Goal: Information Seeking & Learning: Learn about a topic

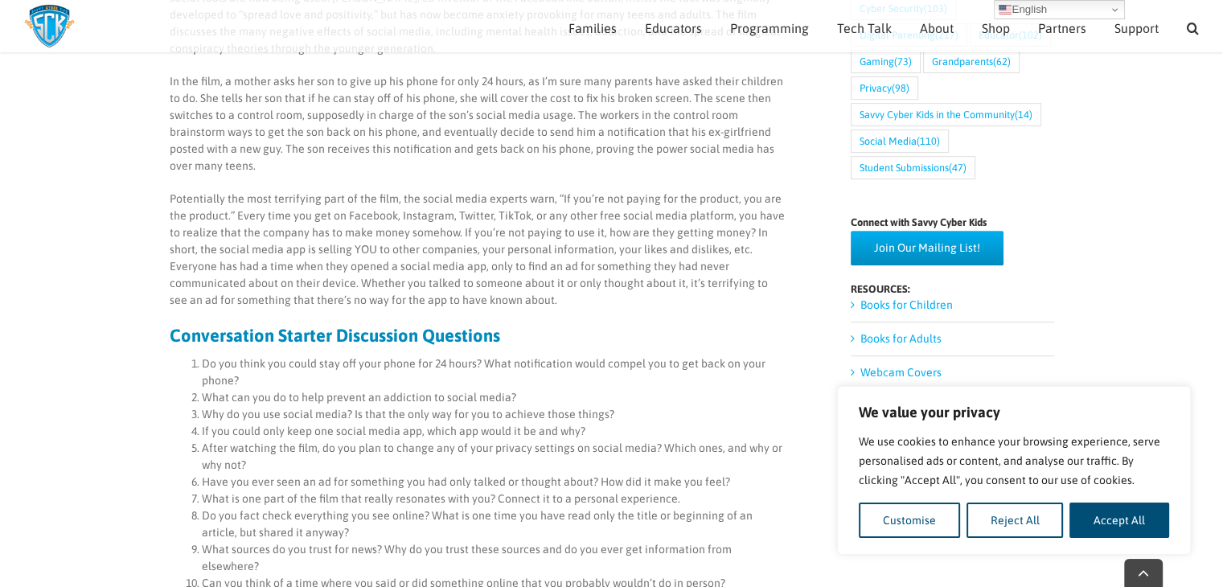
scroll to position [965, 0]
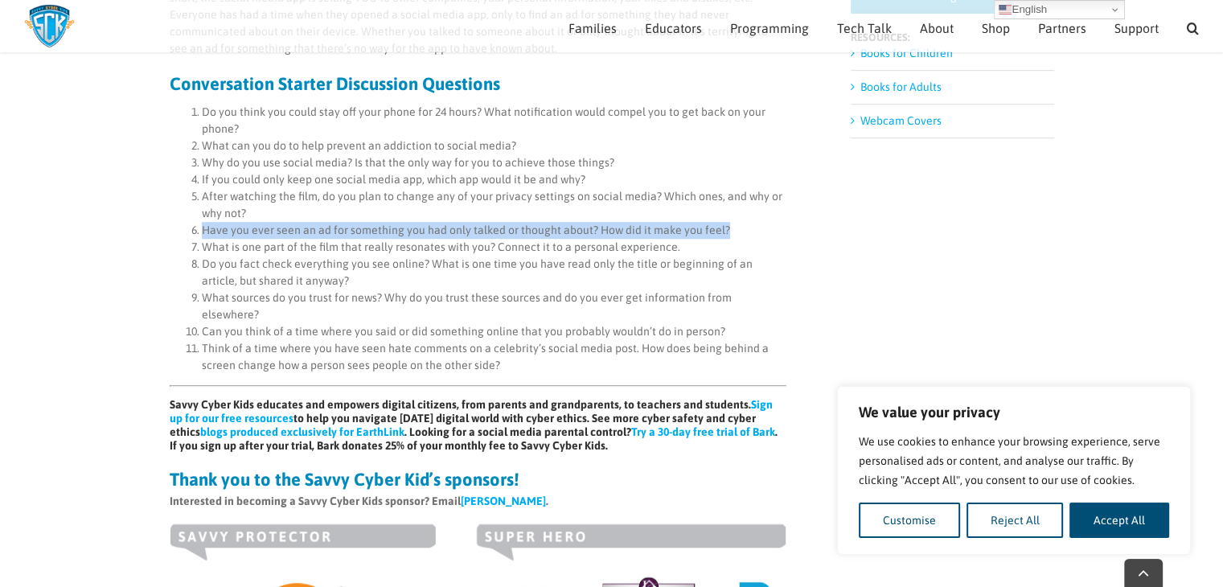
drag, startPoint x: 727, startPoint y: 210, endPoint x: 193, endPoint y: 220, distance: 534.0
click at [202, 222] on li "Have you ever seen an ad for something you had only talked or thought about? Ho…" at bounding box center [494, 230] width 585 height 17
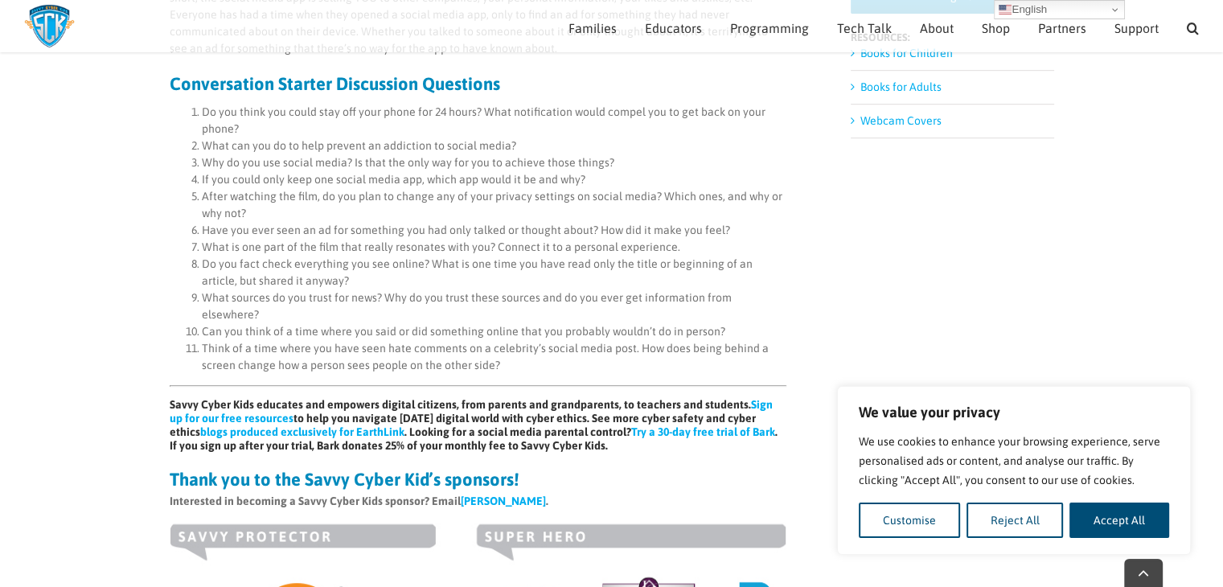
click at [788, 283] on div "Discussion Questions for The Social Dilemma By Anonymous High School Student Th…" at bounding box center [612, 38] width 885 height 1676
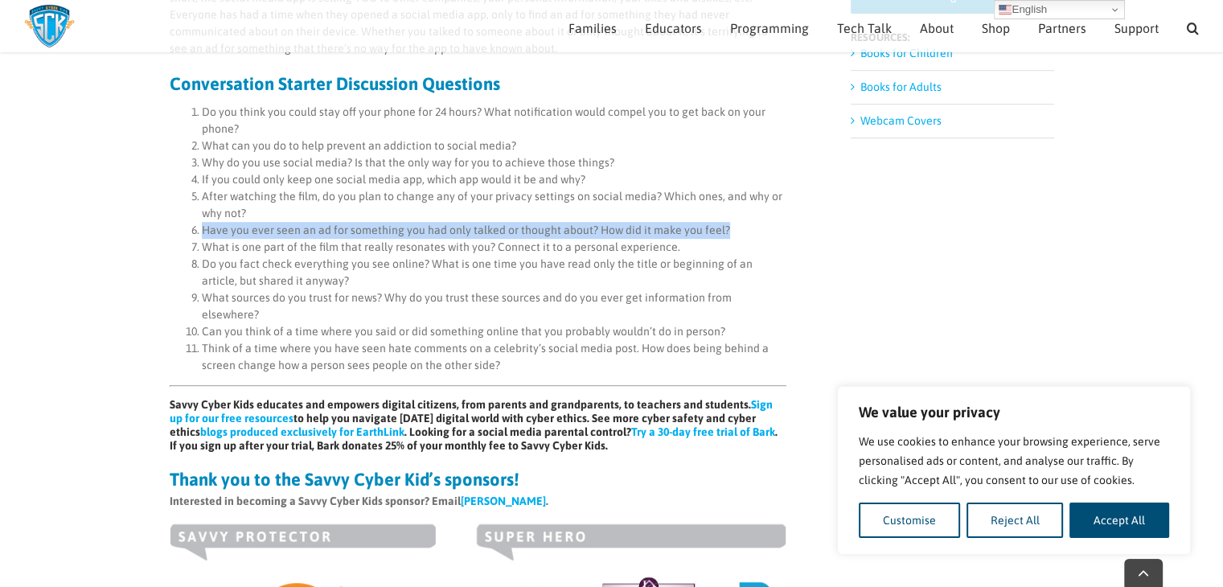
drag, startPoint x: 724, startPoint y: 210, endPoint x: 199, endPoint y: 210, distance: 525.9
click at [202, 222] on li "Have you ever seen an ad for something you had only talked or thought about? Ho…" at bounding box center [494, 230] width 585 height 17
copy li "Have you ever seen an ad for something you had only talked or thought about? Ho…"
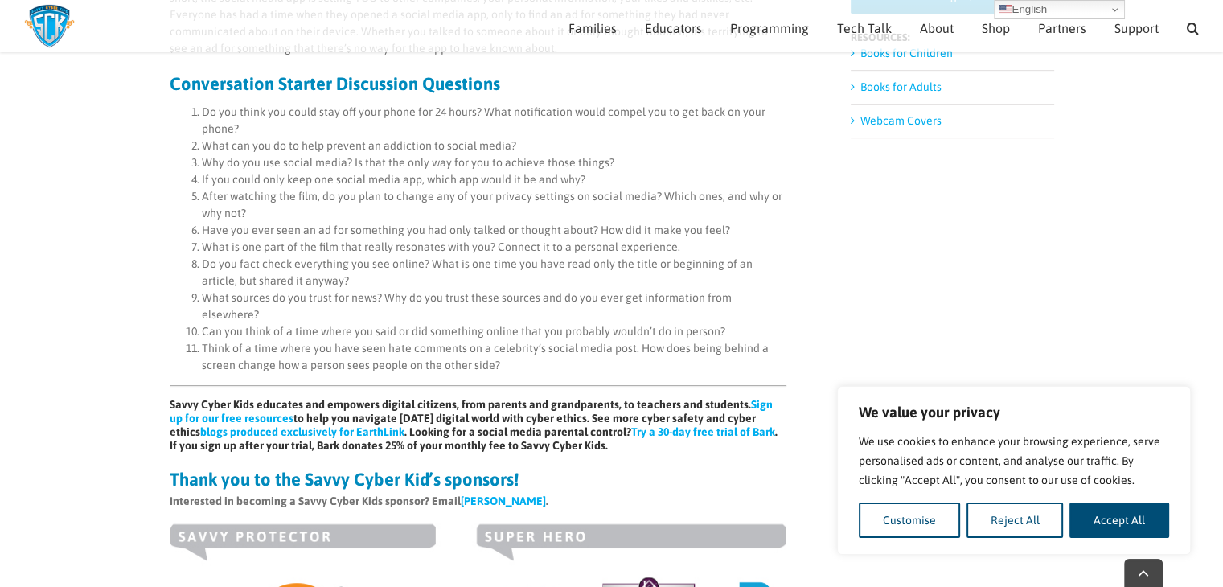
click at [109, 301] on main "Discussion Questions for The Social Dilemma By Anonymous High School Student Th…" at bounding box center [611, 32] width 1223 height 1752
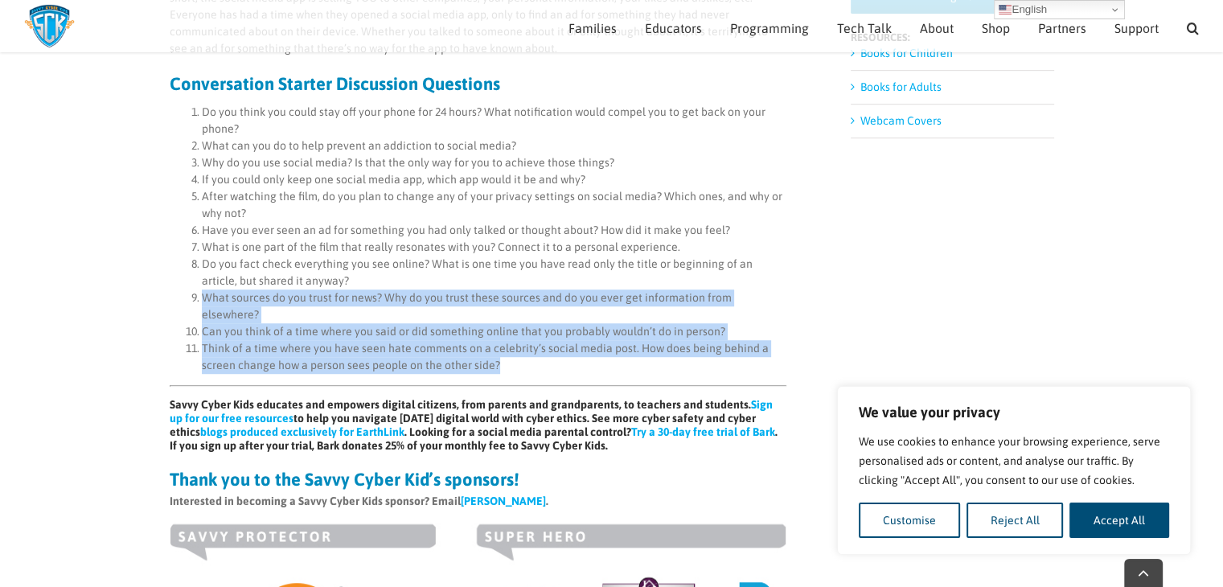
drag, startPoint x: 503, startPoint y: 332, endPoint x: 206, endPoint y: 284, distance: 300.6
click at [206, 284] on ol "Do you think you could stay off your phone for 24 hours? What notification woul…" at bounding box center [478, 239] width 617 height 270
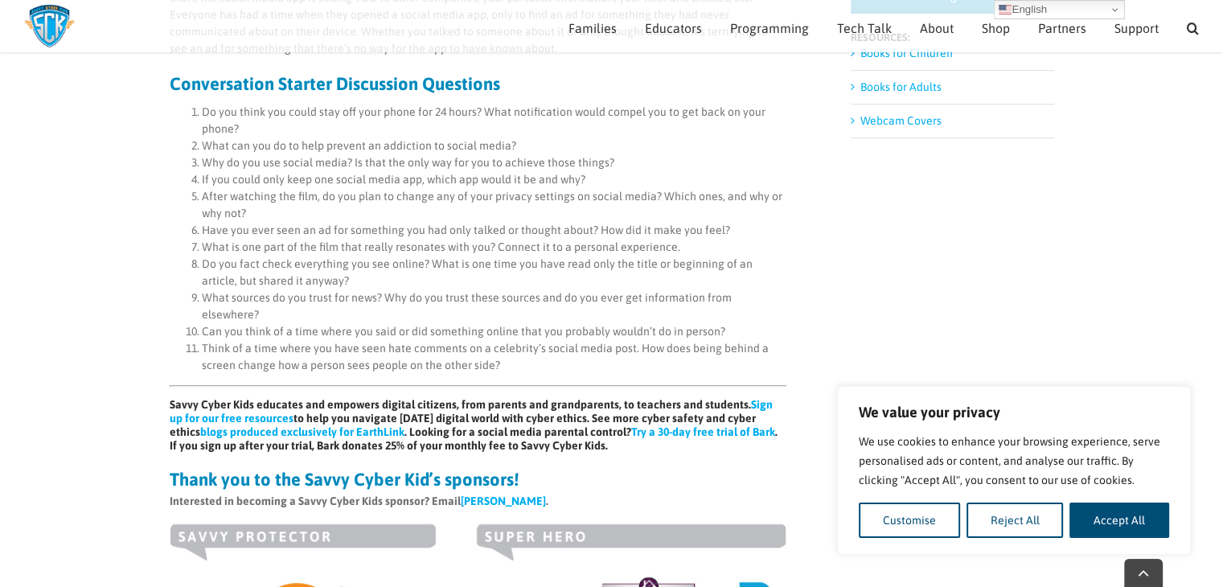
click at [552, 385] on hr at bounding box center [478, 386] width 617 height 2
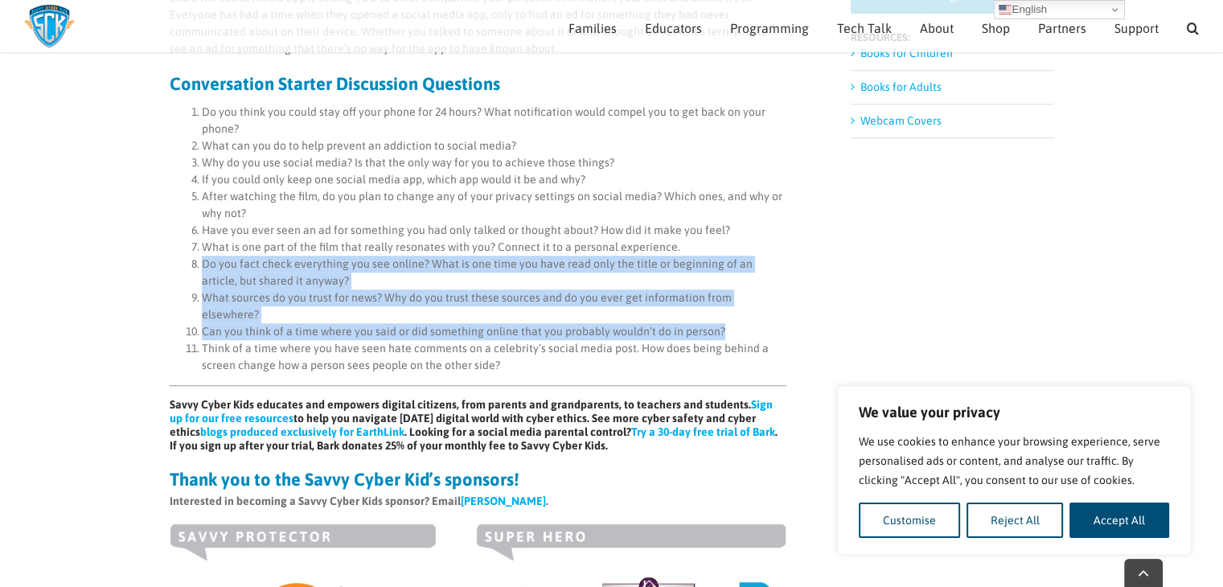
drag, startPoint x: 729, startPoint y: 297, endPoint x: 183, endPoint y: 252, distance: 547.8
click at [183, 252] on ol "Do you think you could stay off your phone for 24 hours? What notification woul…" at bounding box center [478, 239] width 617 height 270
copy ol "Do you fact check everything you see online? What is one time you have read onl…"
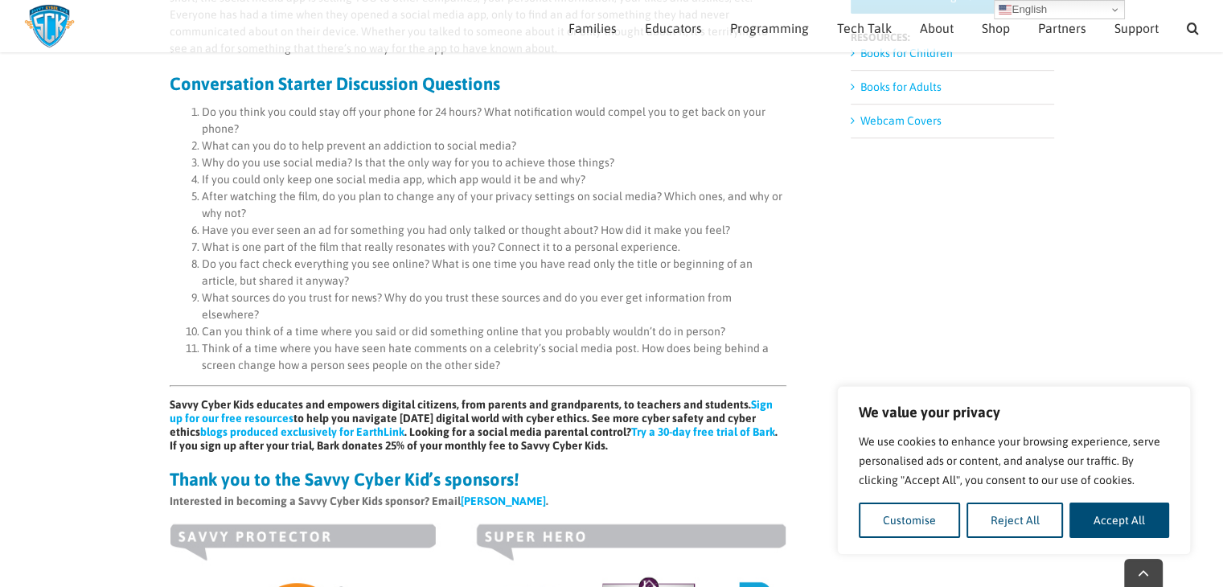
click at [138, 307] on main "Discussion Questions for The Social Dilemma By Anonymous High School Student Th…" at bounding box center [611, 32] width 1223 height 1752
